Goal: Information Seeking & Learning: Learn about a topic

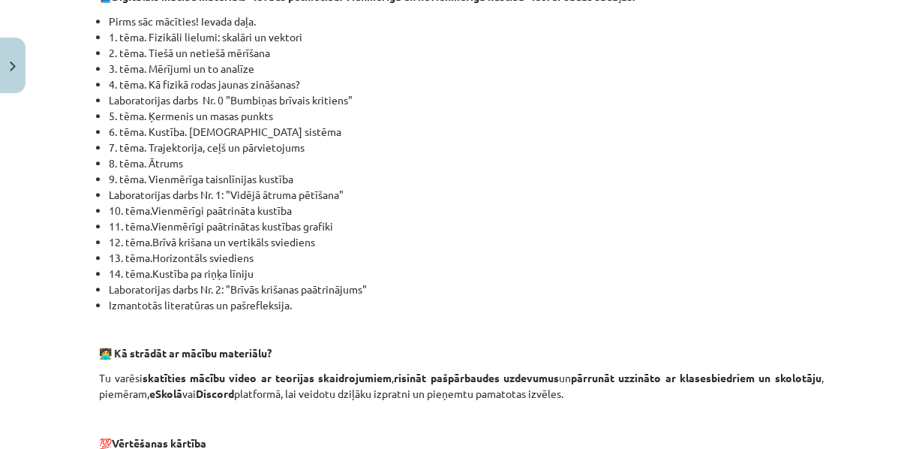
scroll to position [698, 0]
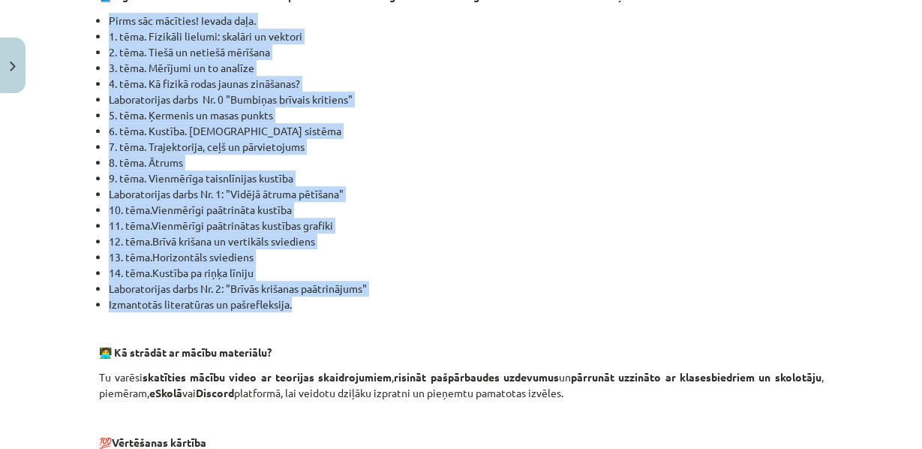
drag, startPoint x: 78, startPoint y: 39, endPoint x: 404, endPoint y: 321, distance: 430.7
click at [404, 321] on div "Mācību tēma: Fizikas i - 10. klases 1. ieskaites mācību materiāls #1 💡 Pirms sā…" at bounding box center [461, 224] width 922 height 449
copy ul "Pirms sāc mācīties! Ievada daļa. 1. tēma. Fizikāli lielumi: skalāri un vektori …"
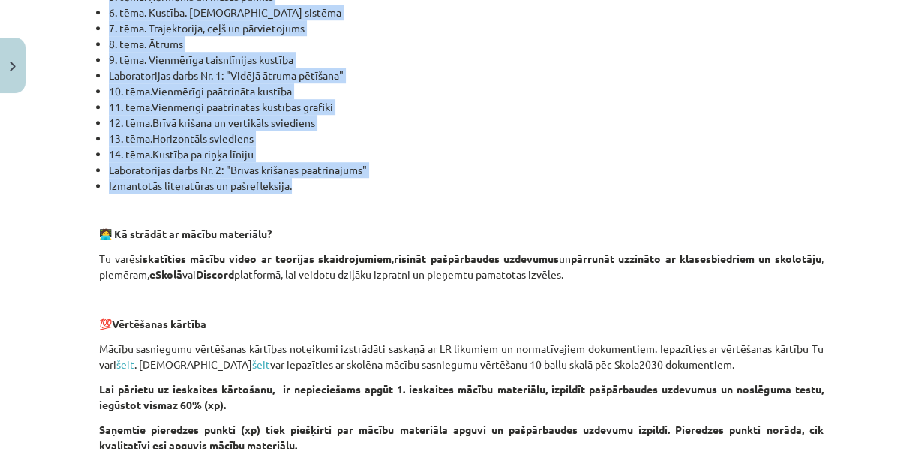
scroll to position [823, 0]
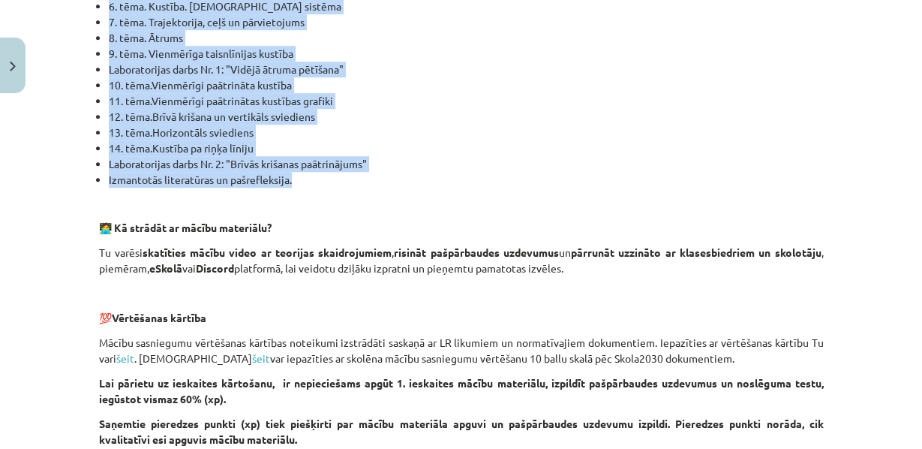
click at [433, 188] on li "Izmantotās literatūras un pašrefleksija." at bounding box center [466, 180] width 715 height 16
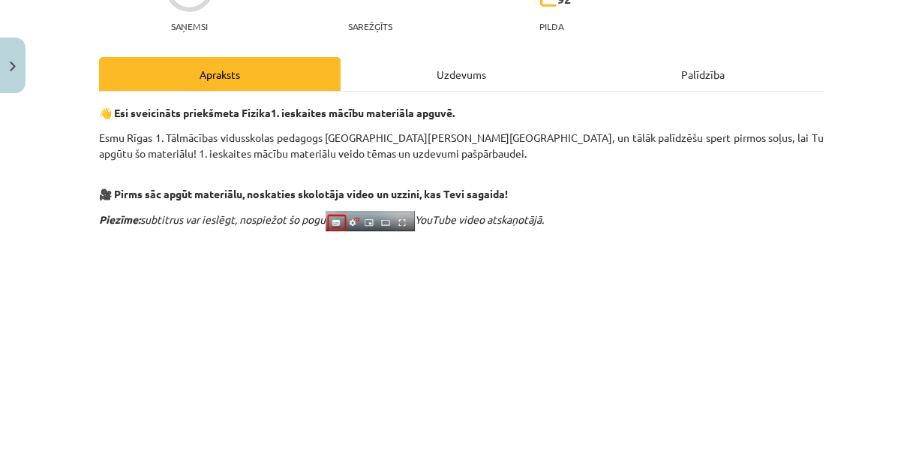
scroll to position [0, 0]
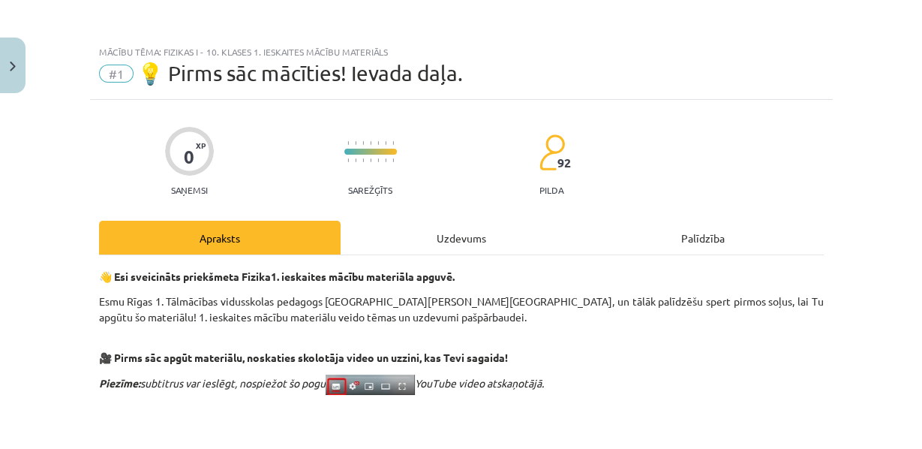
click at [448, 254] on div "Uzdevums" at bounding box center [462, 238] width 242 height 34
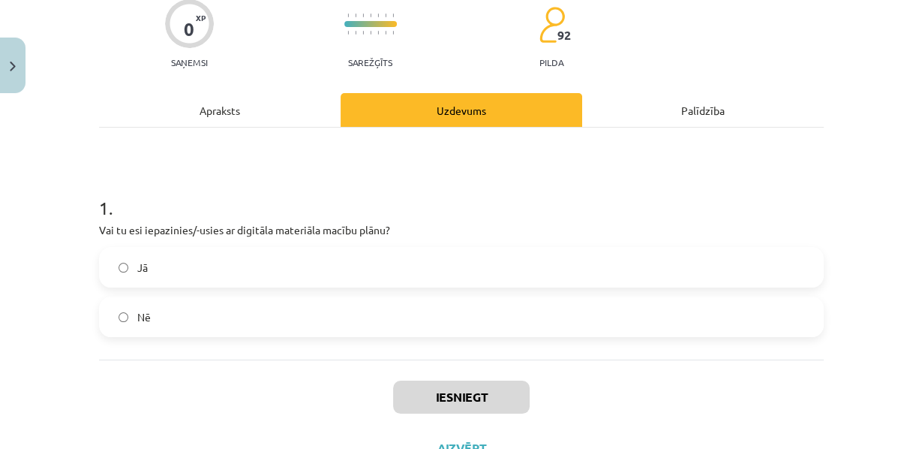
scroll to position [221, 0]
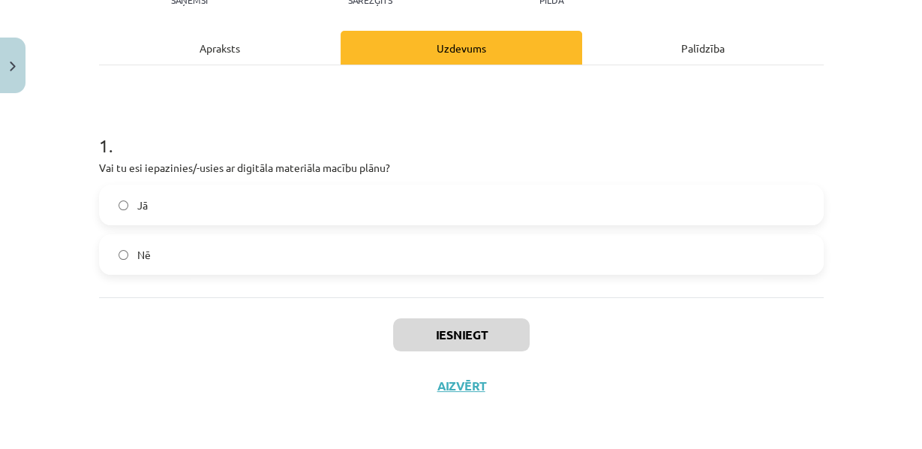
click at [231, 186] on label "Jā" at bounding box center [462, 205] width 722 height 38
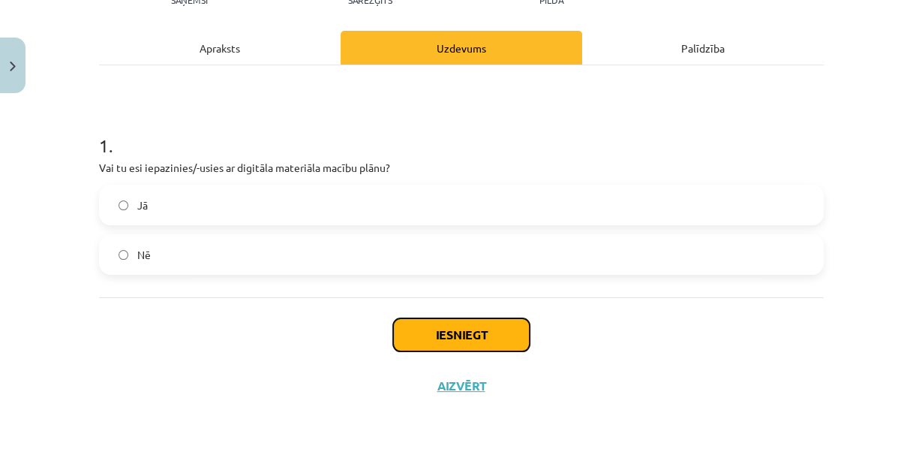
click at [424, 341] on button "Iesniegt" at bounding box center [461, 334] width 137 height 33
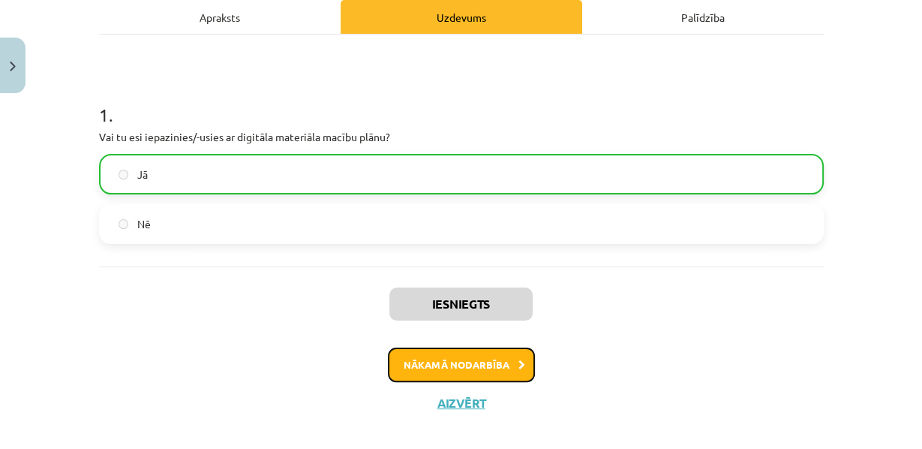
click at [443, 382] on button "Nākamā nodarbība" at bounding box center [461, 364] width 147 height 35
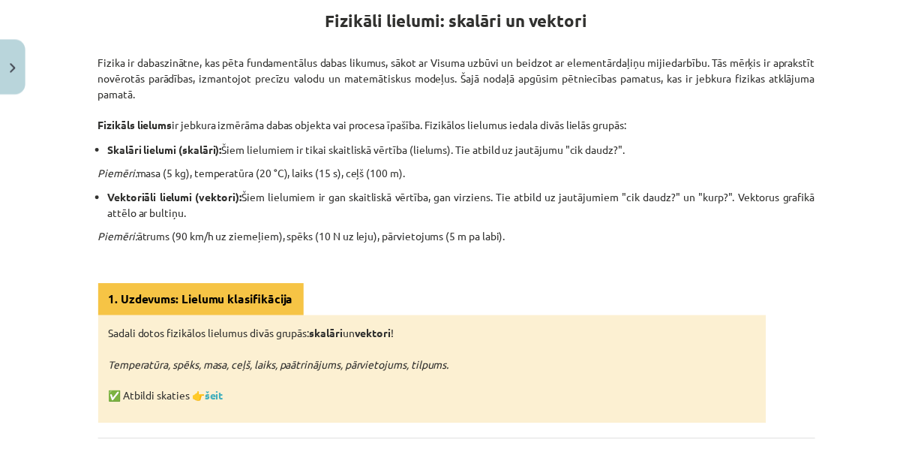
scroll to position [287, 0]
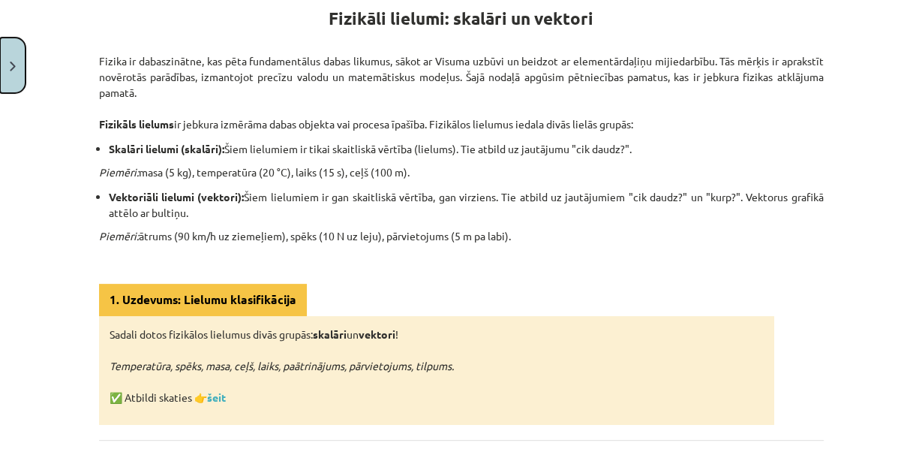
click at [11, 55] on button "Close" at bounding box center [13, 66] width 26 height 56
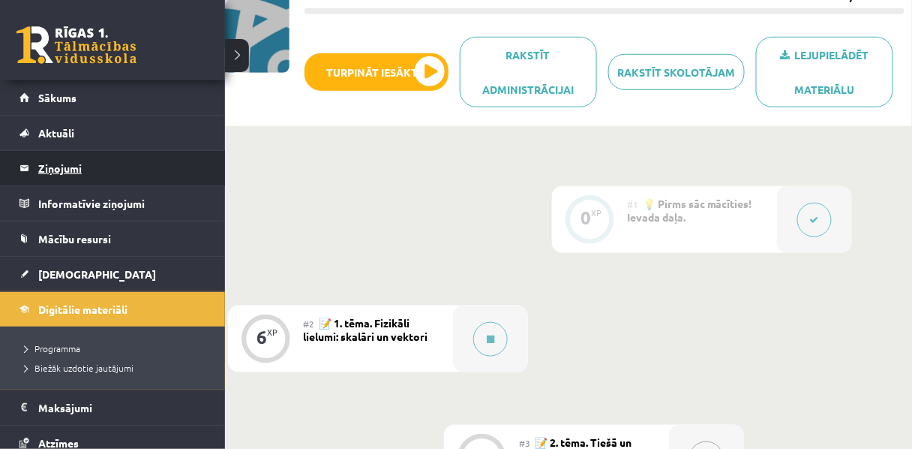
click at [62, 160] on legend "Ziņojumi 0" at bounding box center [122, 168] width 168 height 35
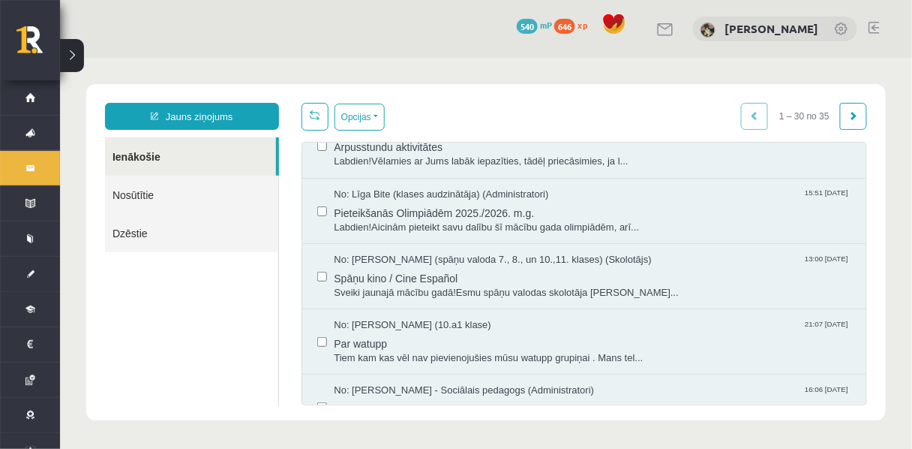
scroll to position [1548, 0]
click at [488, 102] on span "Sveiciens labākajiem no labākajiem,Kopā ļoti aktīvi esam sākuši jau..." at bounding box center [593, 95] width 518 height 14
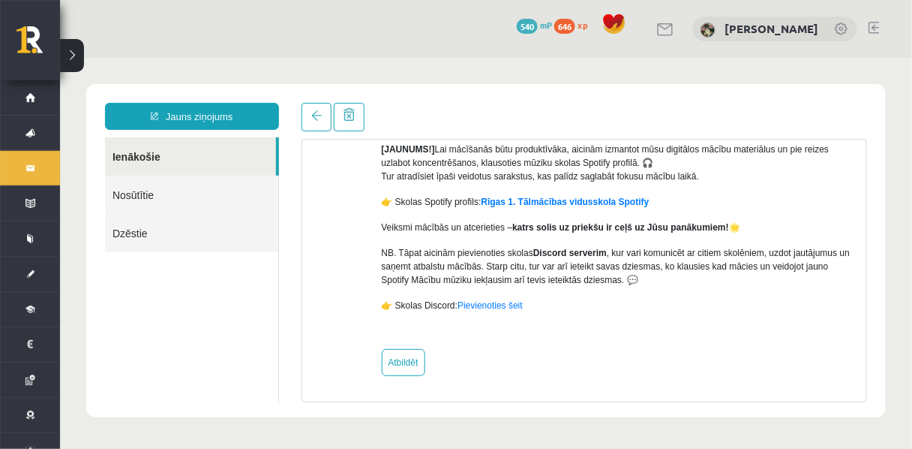
scroll to position [281, 0]
click at [501, 310] on link "Pievienoties šeit" at bounding box center [489, 304] width 65 height 11
click at [504, 302] on link "Pievienoties šeit" at bounding box center [489, 304] width 65 height 11
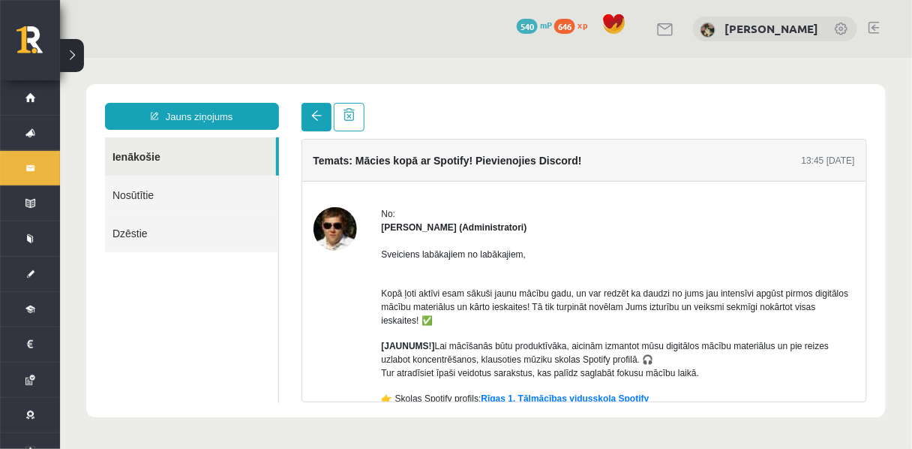
scroll to position [0, 0]
click at [319, 130] on link at bounding box center [316, 116] width 30 height 29
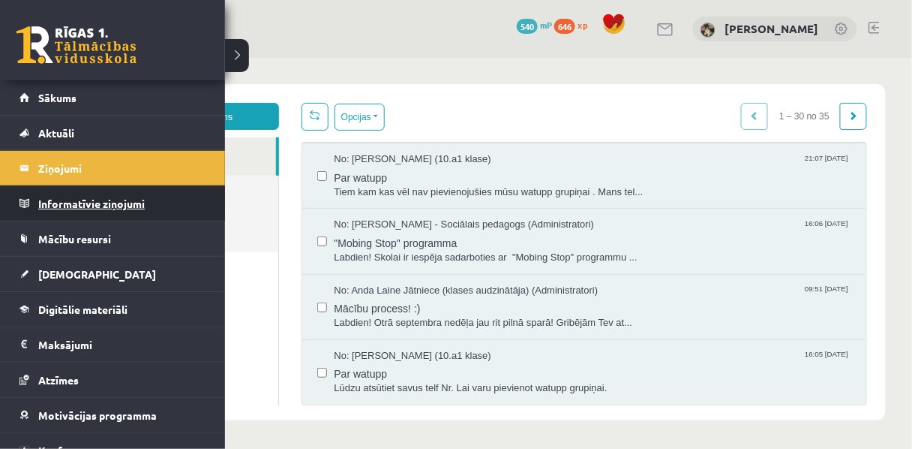
scroll to position [51, 0]
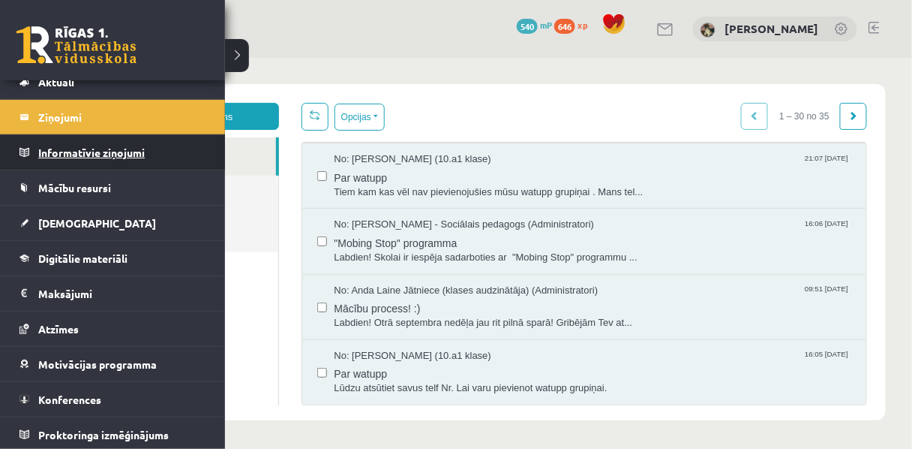
click at [89, 148] on legend "Informatīvie ziņojumi 0" at bounding box center [122, 152] width 168 height 35
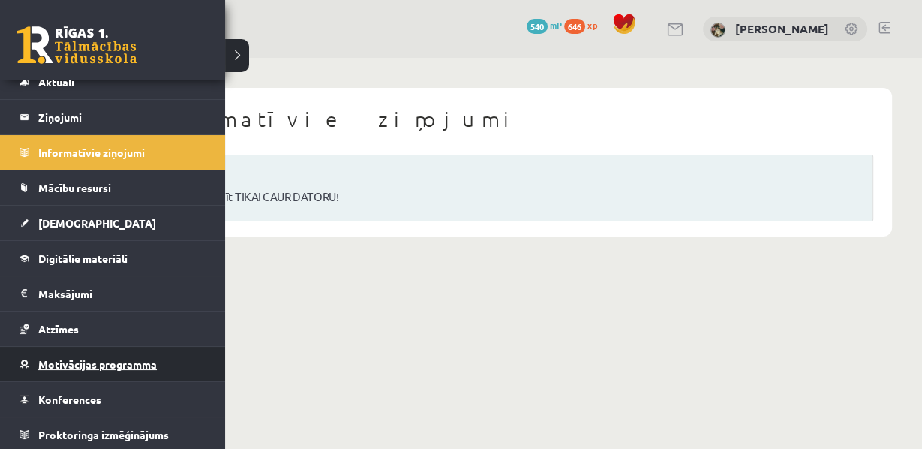
click at [107, 359] on span "Motivācijas programma" at bounding box center [97, 364] width 119 height 14
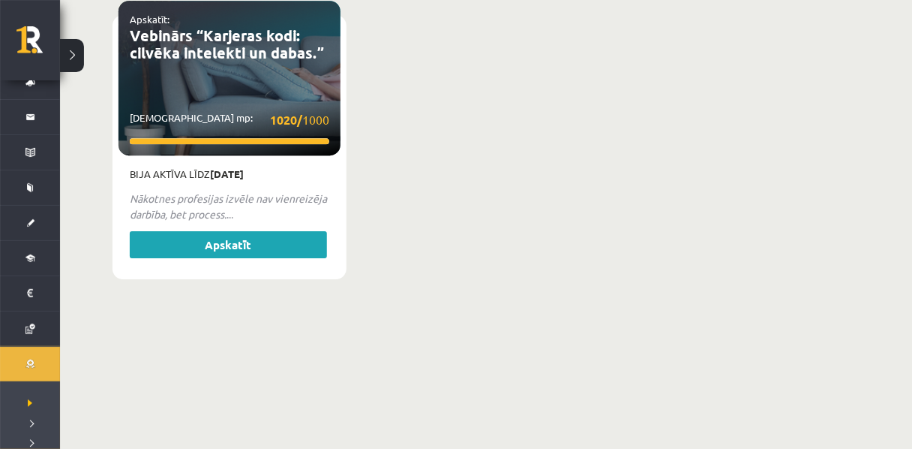
scroll to position [4765, 0]
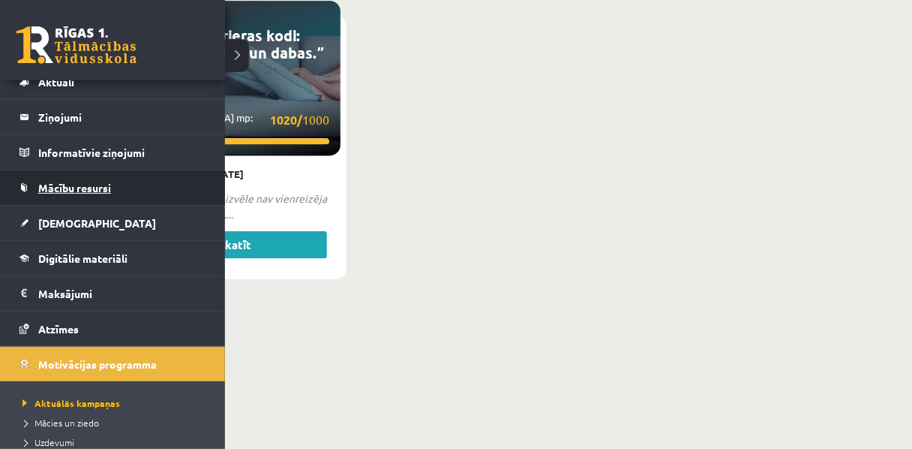
click at [76, 181] on span "Mācību resursi" at bounding box center [74, 188] width 73 height 14
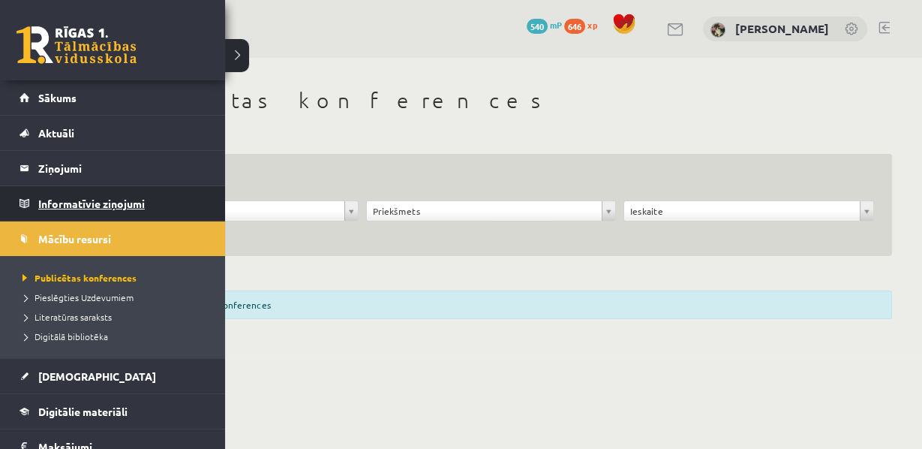
click at [72, 193] on legend "Informatīvie ziņojumi 0" at bounding box center [122, 203] width 168 height 35
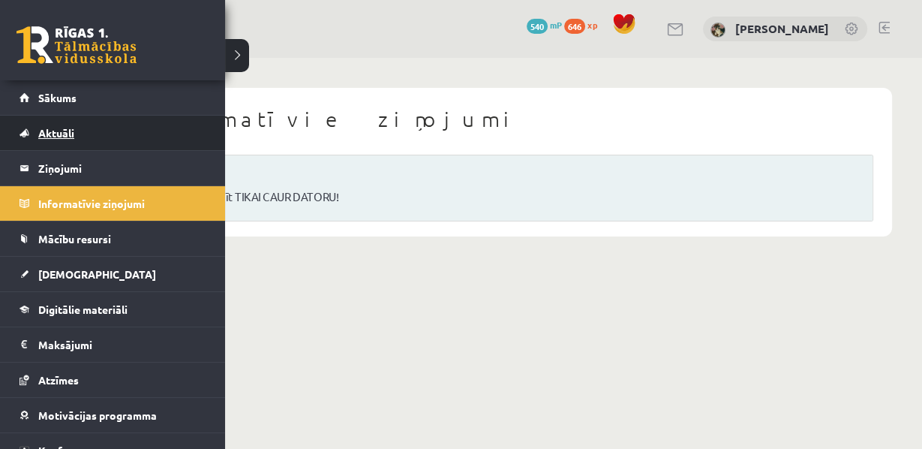
click at [48, 134] on span "Aktuāli" at bounding box center [56, 133] width 36 height 14
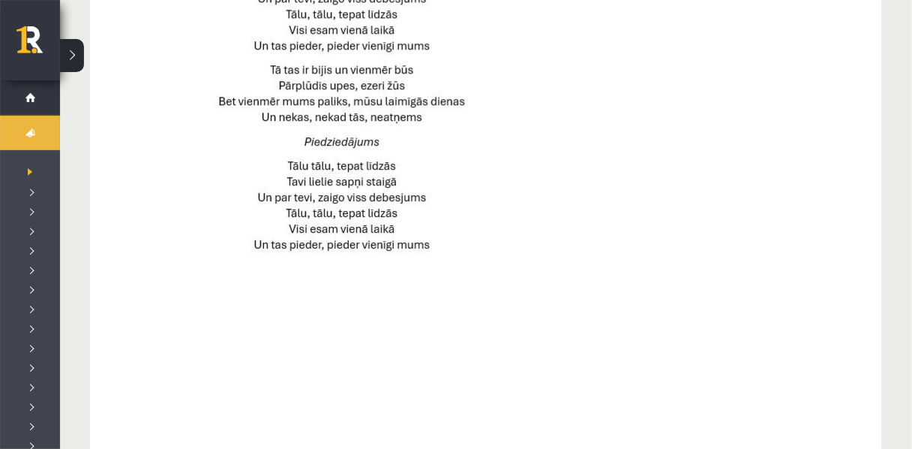
scroll to position [1217, 0]
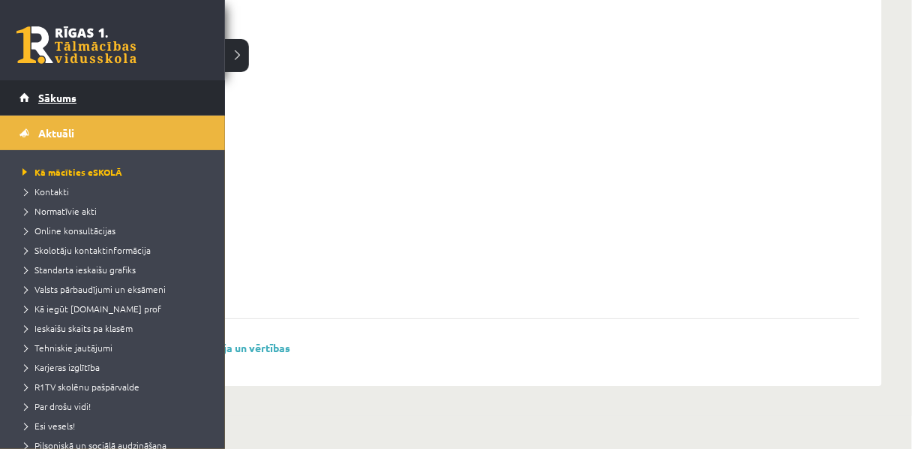
click at [75, 105] on link "Sākums" at bounding box center [113, 97] width 187 height 35
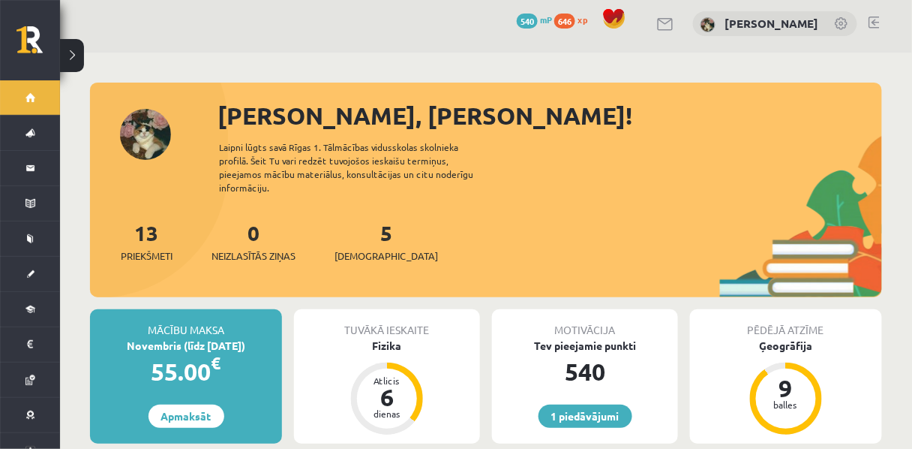
scroll to position [5, 0]
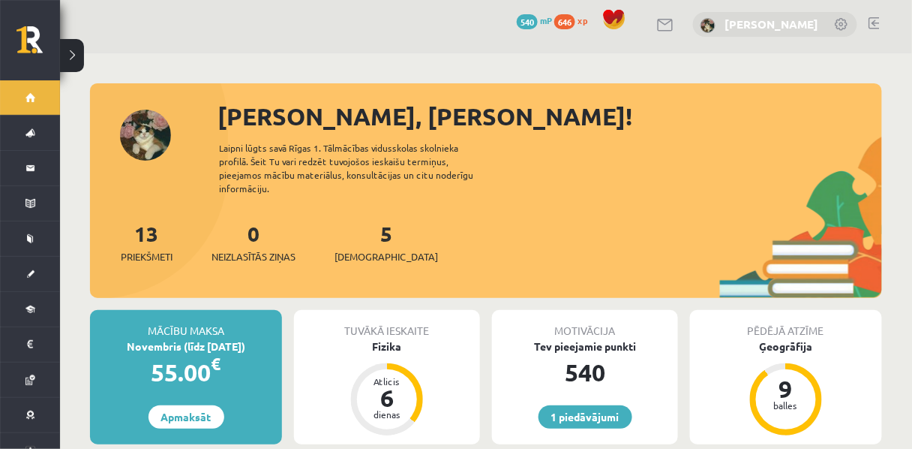
click at [725, 24] on link "[PERSON_NAME]" at bounding box center [772, 24] width 94 height 15
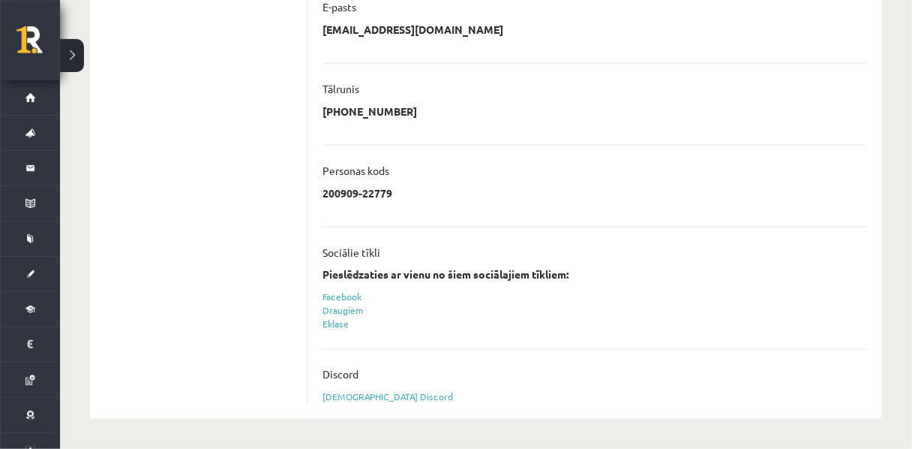
scroll to position [533, 0]
click at [371, 395] on link "Sasaistīt Discord" at bounding box center [388, 397] width 131 height 12
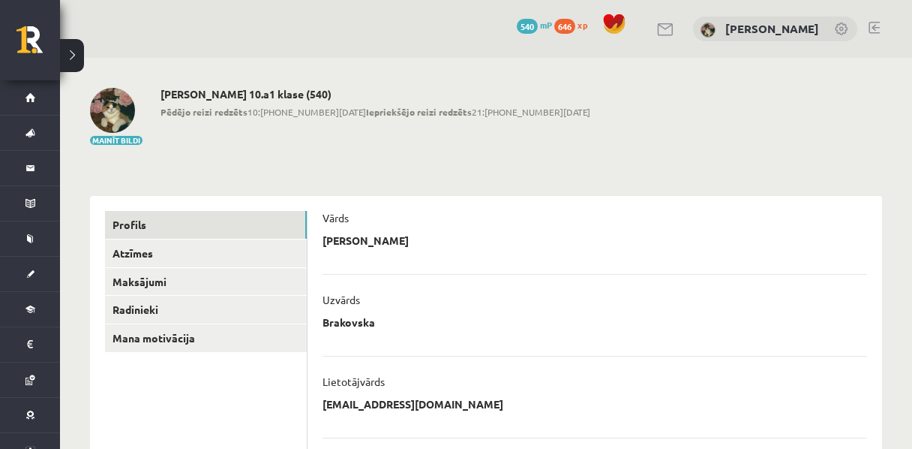
scroll to position [533, 0]
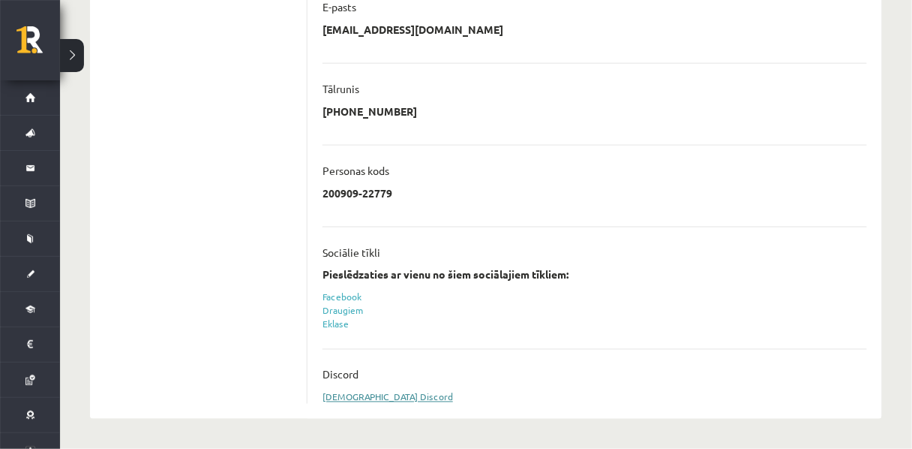
click at [377, 392] on link "[DEMOGRAPHIC_DATA] Discord" at bounding box center [388, 397] width 131 height 12
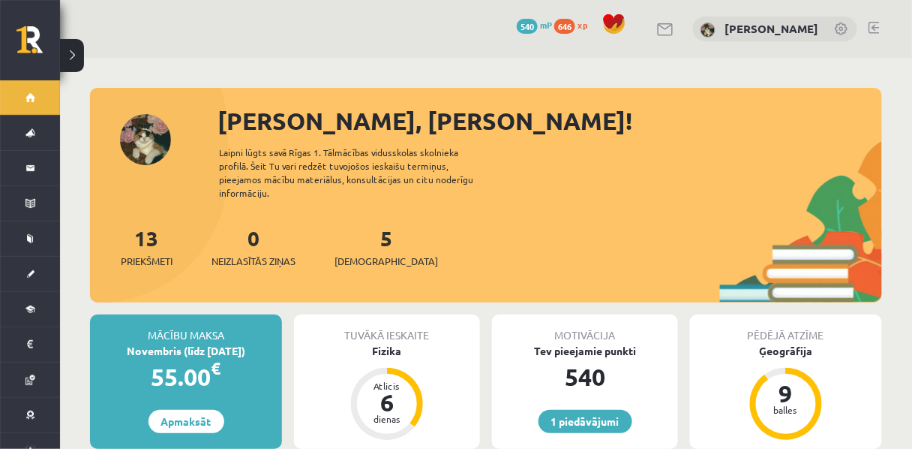
click at [842, 27] on link at bounding box center [842, 30] width 15 height 15
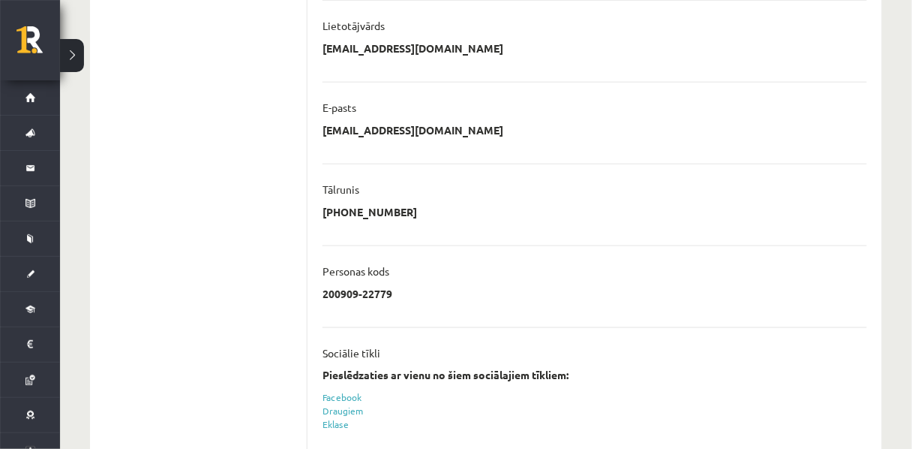
scroll to position [543, 0]
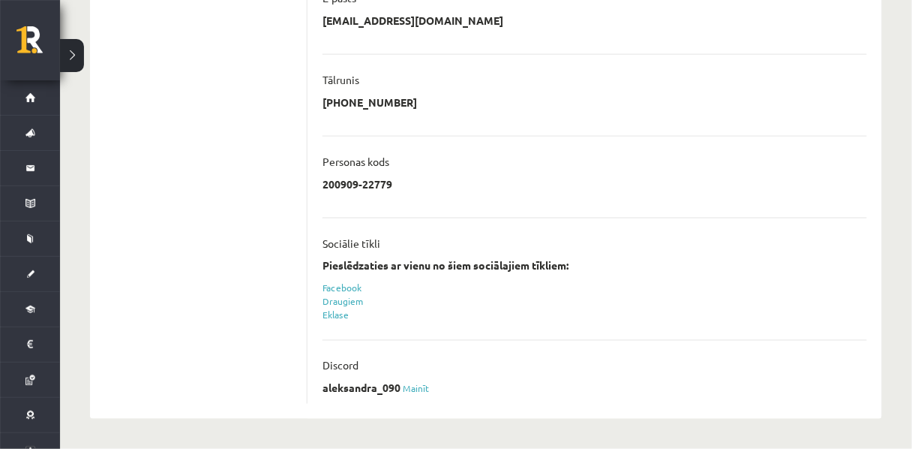
click at [341, 359] on p "Discord" at bounding box center [341, 366] width 36 height 14
click at [420, 387] on link "Mainīt" at bounding box center [416, 389] width 27 height 12
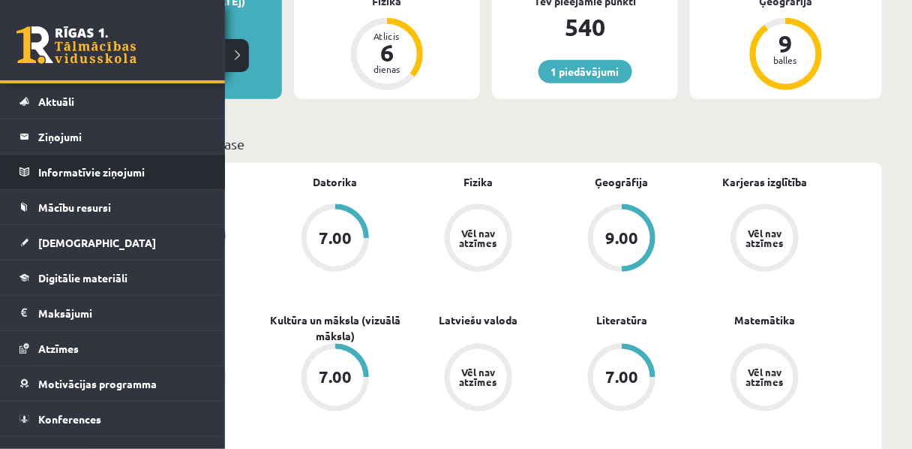
scroll to position [32, 0]
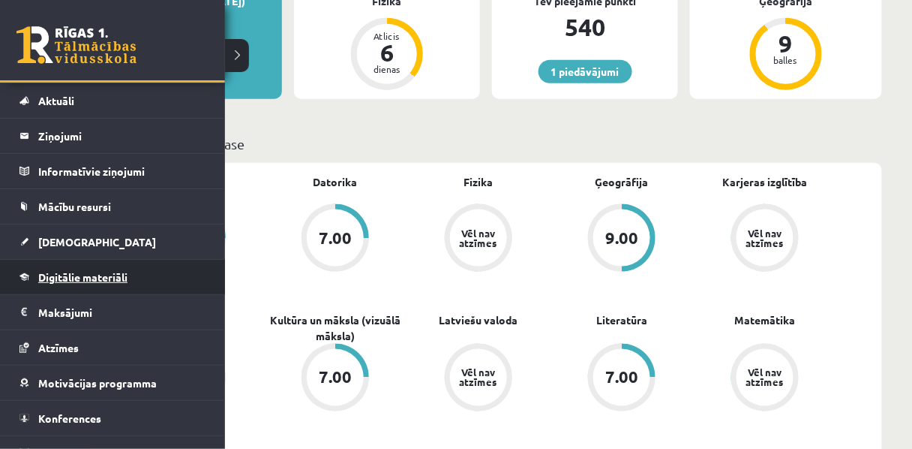
click at [89, 275] on span "Digitālie materiāli" at bounding box center [82, 277] width 89 height 14
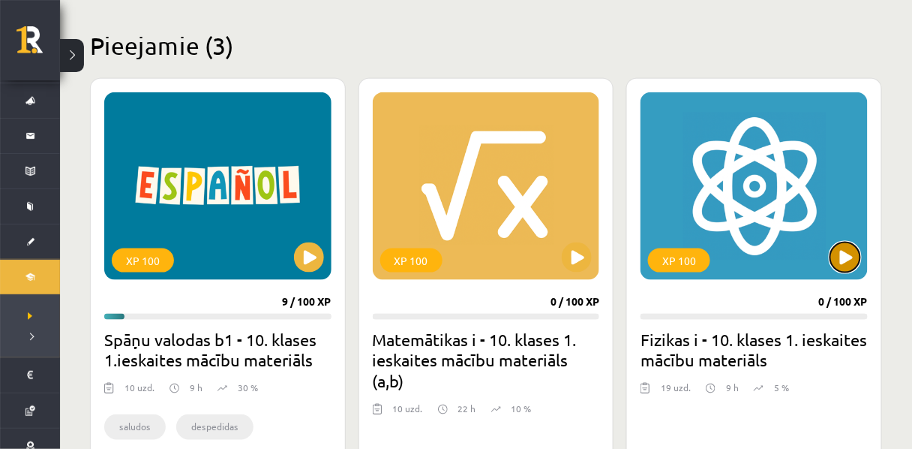
click at [842, 264] on button at bounding box center [845, 257] width 30 height 30
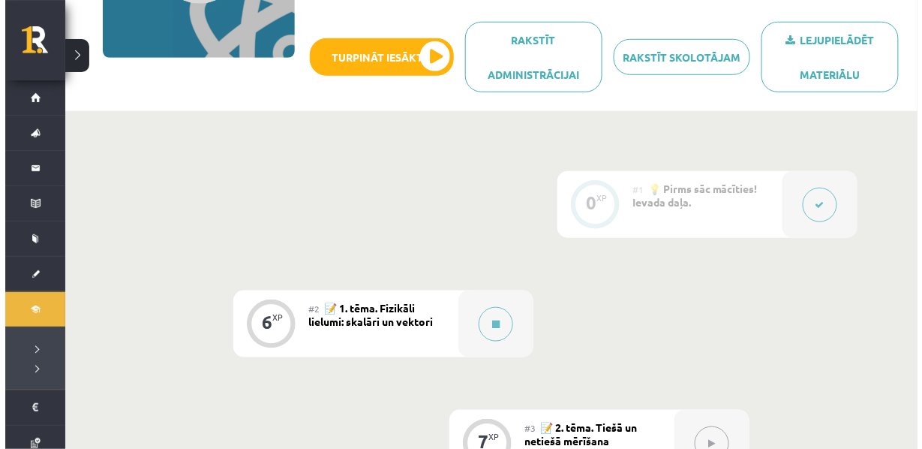
scroll to position [251, 0]
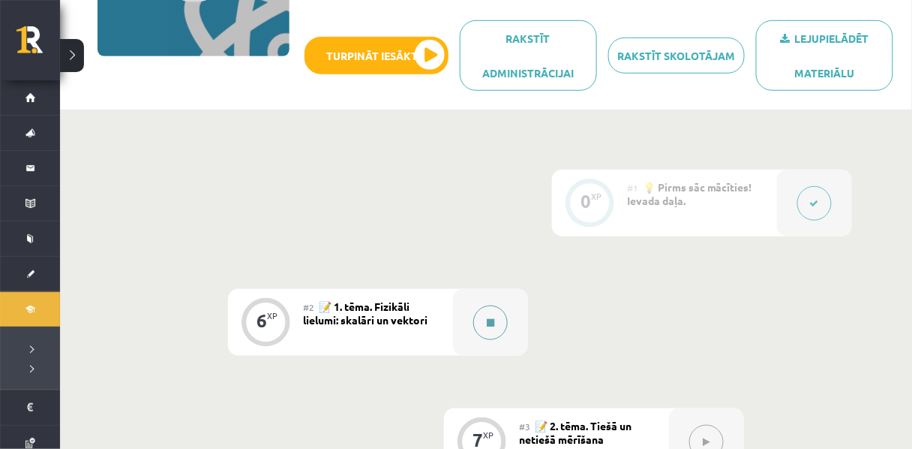
click at [491, 339] on button at bounding box center [490, 322] width 35 height 35
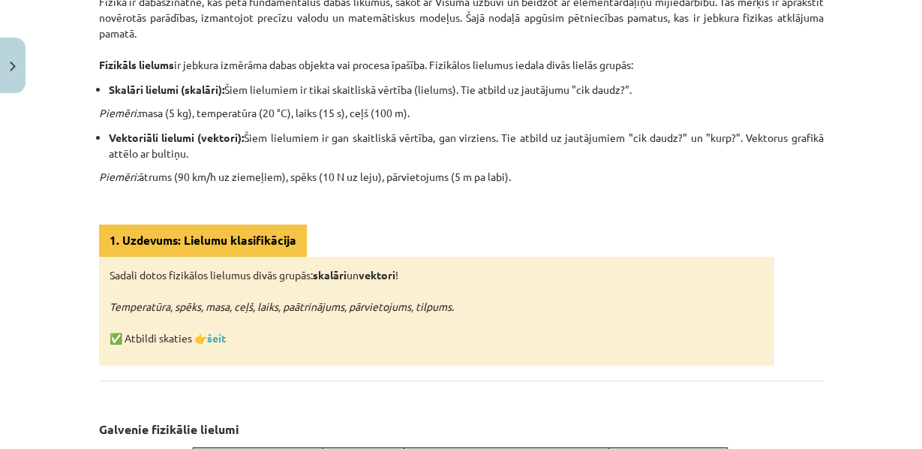
scroll to position [347, 0]
click at [764, 161] on li "Vektoriāli lielumi (vektori): Šiem lielumiem ir gan skaitliskā vērtība, gan vir…" at bounding box center [466, 146] width 715 height 32
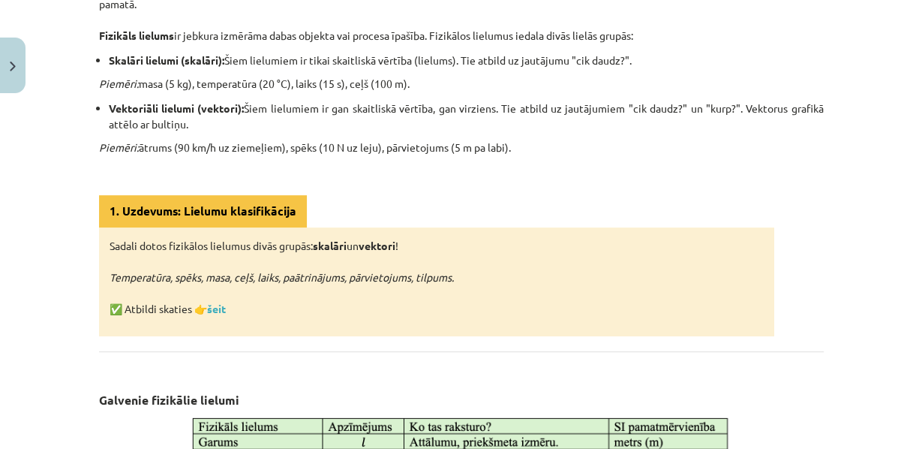
scroll to position [376, 0]
click at [764, 155] on p "Piemēri: ātrums (90 km/h uz ziemeļiem), spēks (10 N uz leju), pārvietojums (5 m…" at bounding box center [461, 148] width 725 height 16
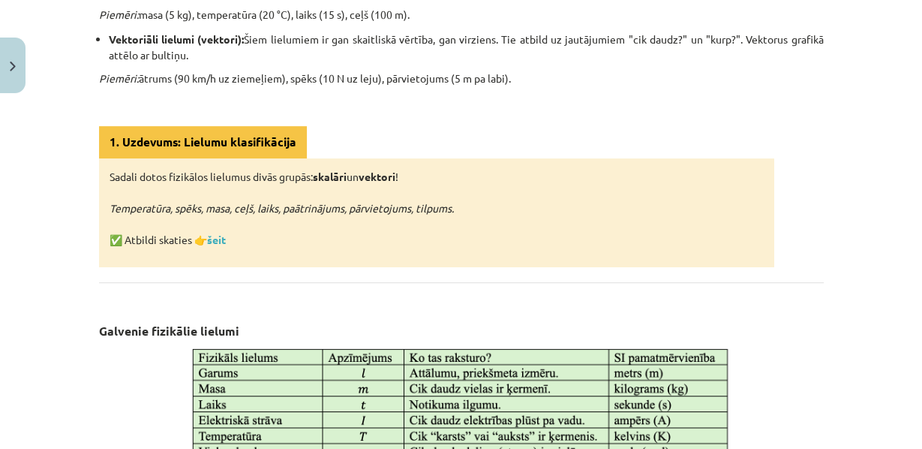
scroll to position [446, 0]
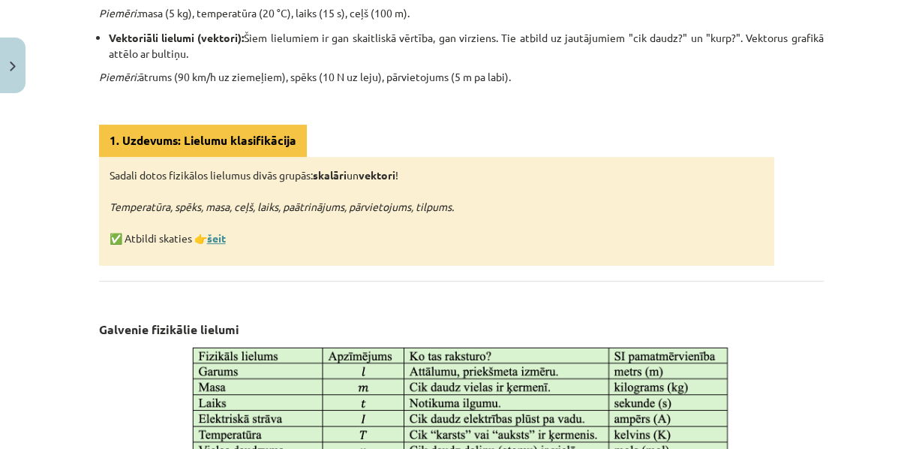
click at [214, 245] on link "šeit" at bounding box center [216, 238] width 19 height 14
click at [7, 141] on div "Mācību tēma: Fizikas i - 10. klases 1. ieskaites mācību materiāls #2 📝 1. tēma.…" at bounding box center [461, 224] width 922 height 449
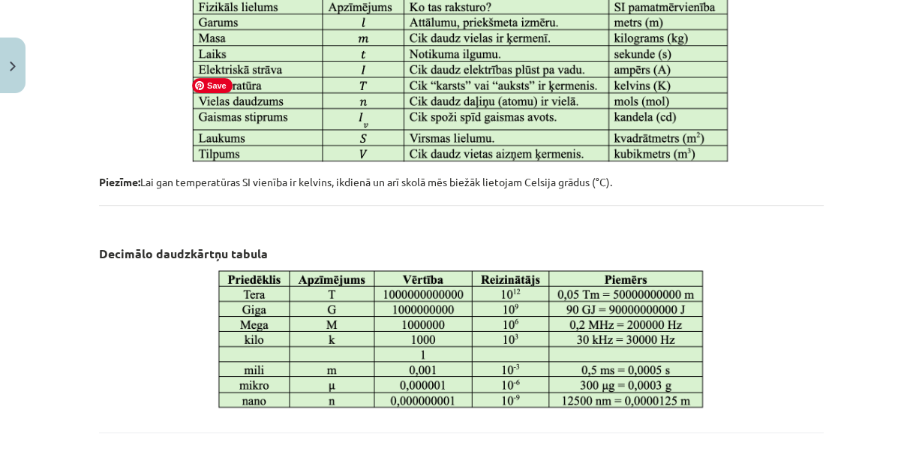
scroll to position [796, 0]
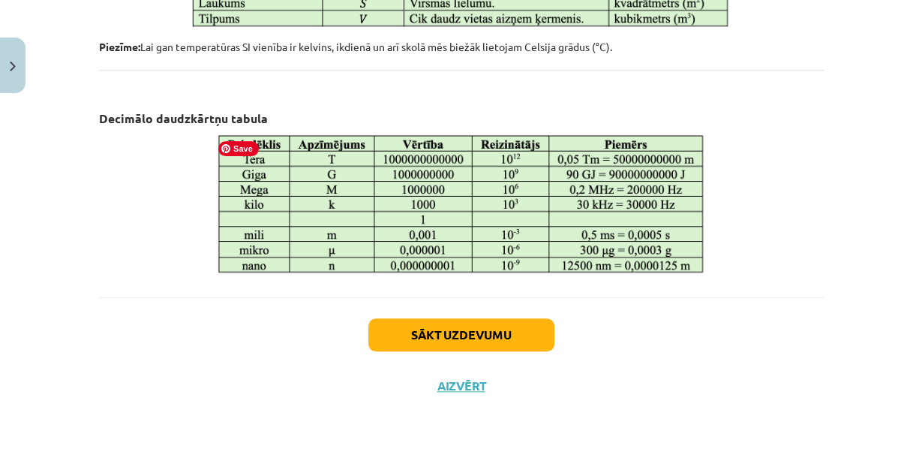
scroll to position [990, 0]
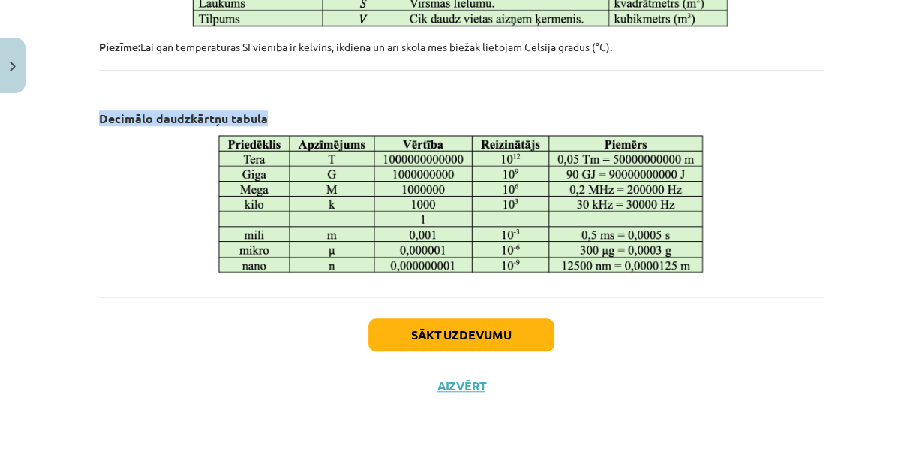
drag, startPoint x: 85, startPoint y: 97, endPoint x: 318, endPoint y: 100, distance: 233.3
copy strong "Decimālo daudzkārtņu tabula"
click at [490, 86] on h3 "Decimālo daudzkārtņu tabula" at bounding box center [461, 107] width 725 height 42
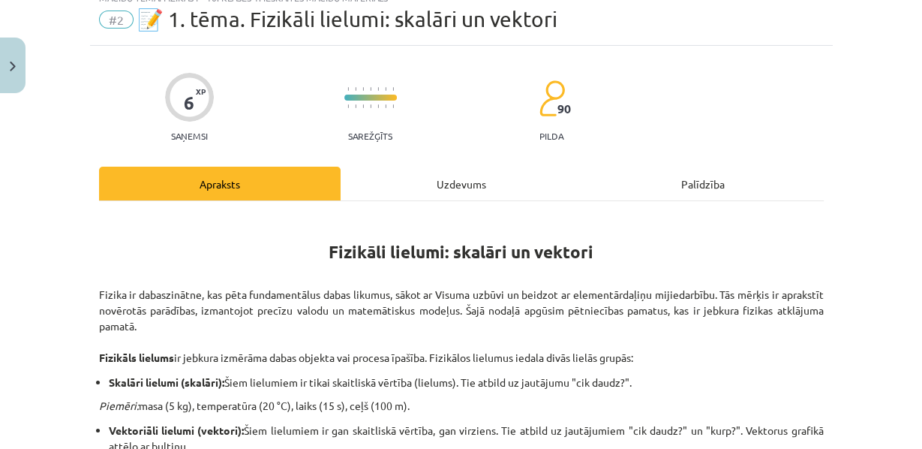
scroll to position [0, 0]
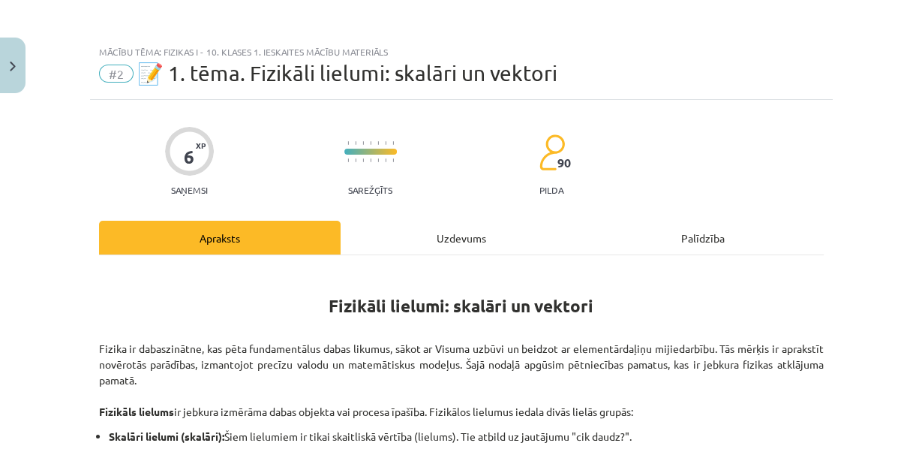
click at [452, 248] on div "Uzdevums" at bounding box center [462, 238] width 242 height 34
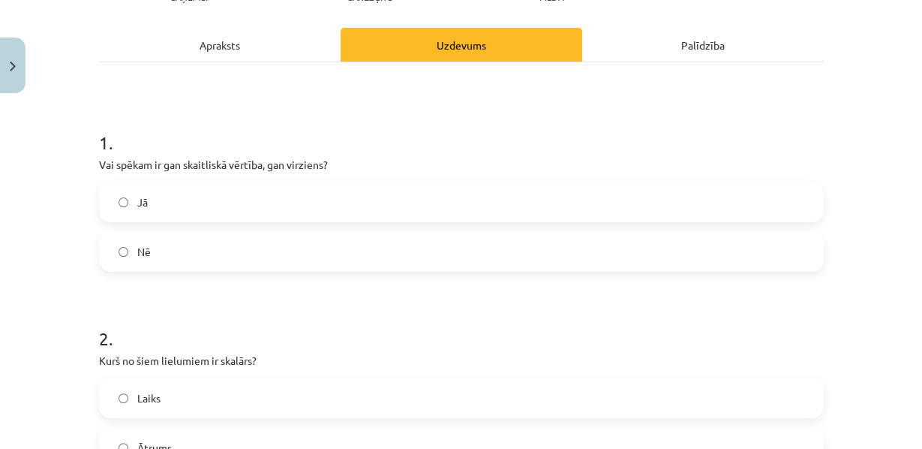
scroll to position [194, 0]
click at [236, 51] on div "Apraksts" at bounding box center [220, 44] width 242 height 34
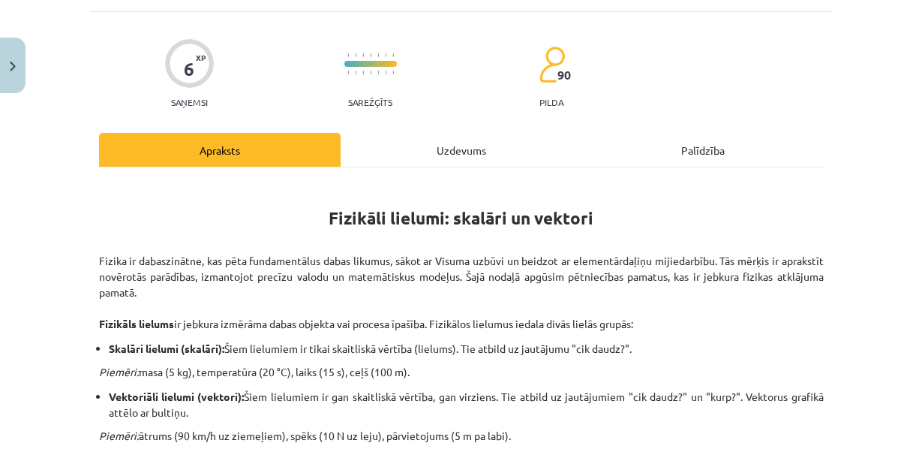
scroll to position [18, 0]
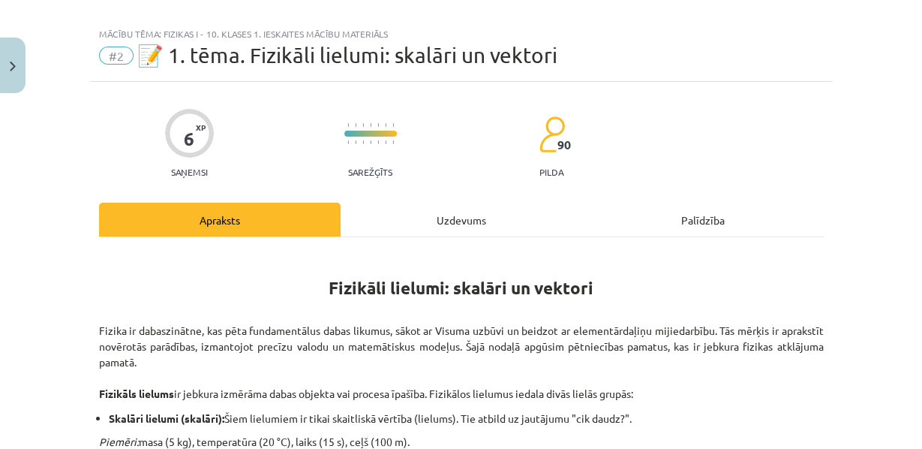
click at [445, 221] on div "Uzdevums" at bounding box center [462, 220] width 242 height 34
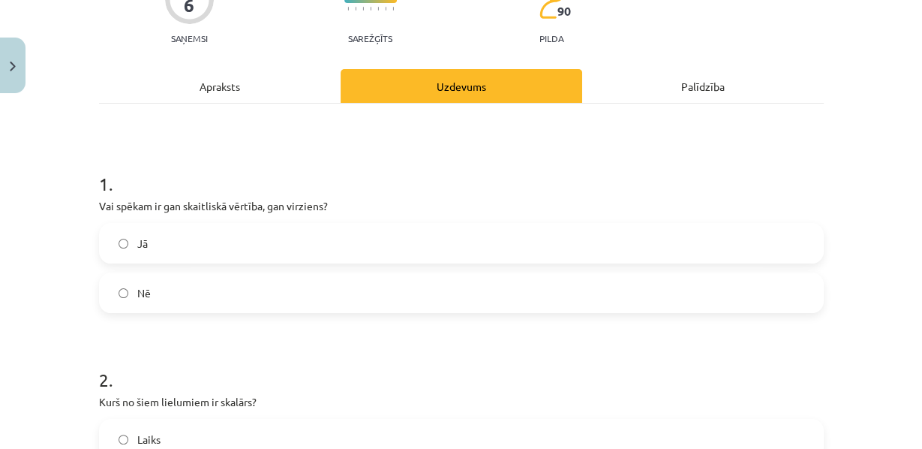
scroll to position [154, 0]
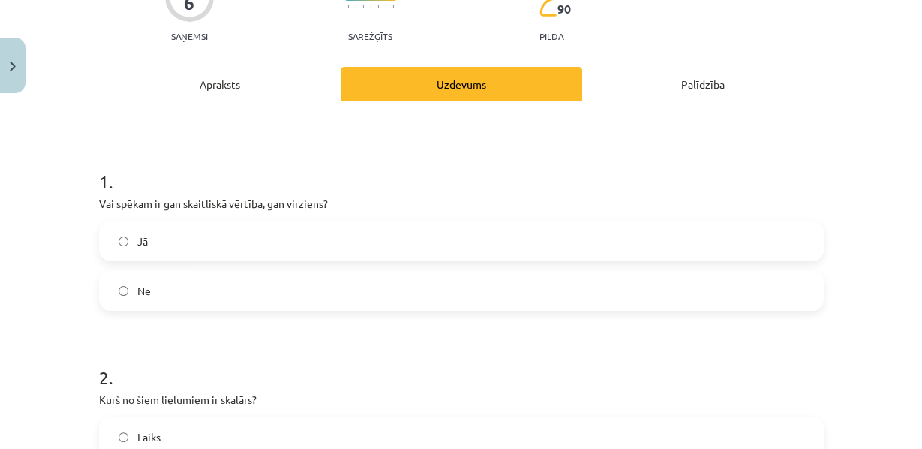
click at [324, 260] on label "Jā" at bounding box center [462, 241] width 722 height 38
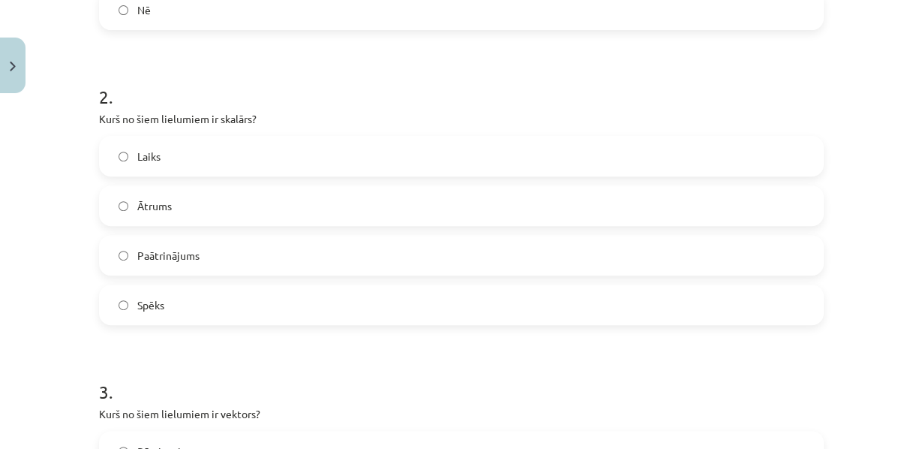
scroll to position [439, 0]
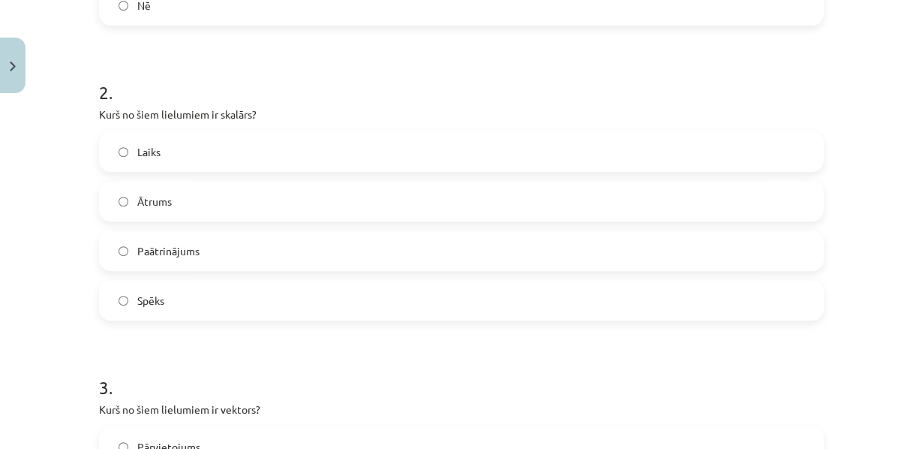
click at [162, 170] on label "Laiks" at bounding box center [462, 152] width 722 height 38
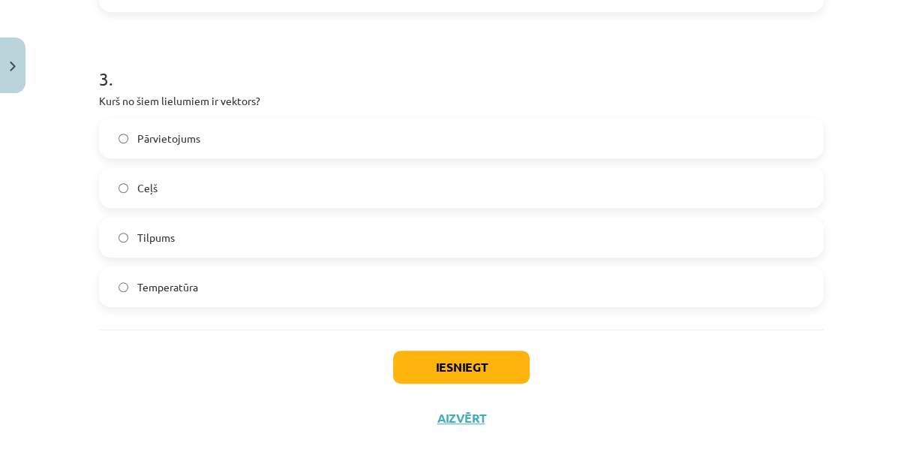
scroll to position [748, 0]
click at [128, 156] on label "Pārvietojums" at bounding box center [462, 138] width 722 height 38
click at [416, 383] on button "Iesniegt" at bounding box center [461, 366] width 137 height 33
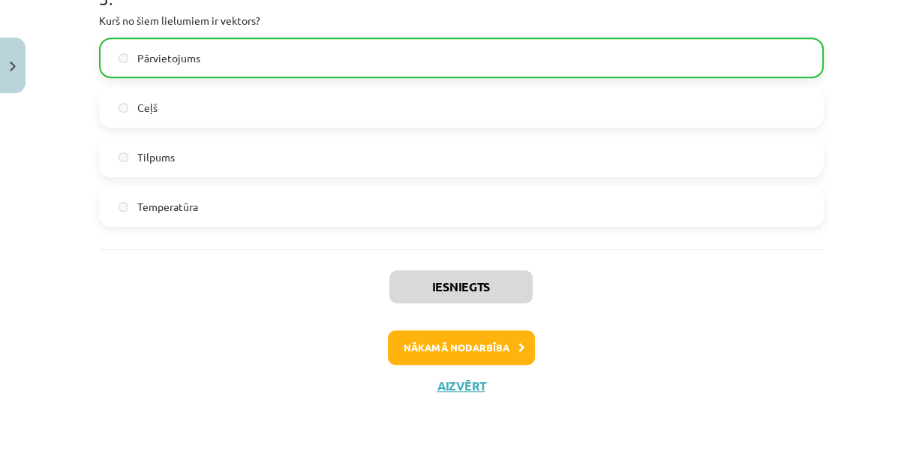
scroll to position [877, 0]
click at [480, 355] on button "Nākamā nodarbība" at bounding box center [461, 347] width 147 height 35
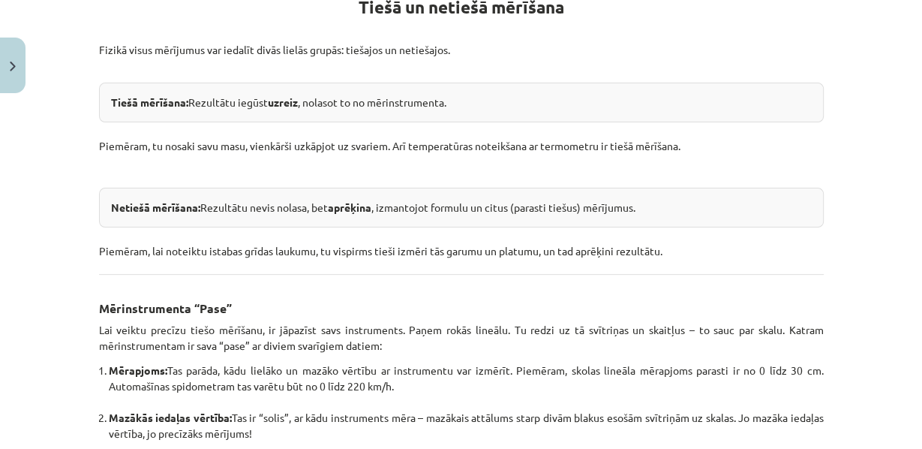
scroll to position [298, 0]
